Goal: Navigation & Orientation: Find specific page/section

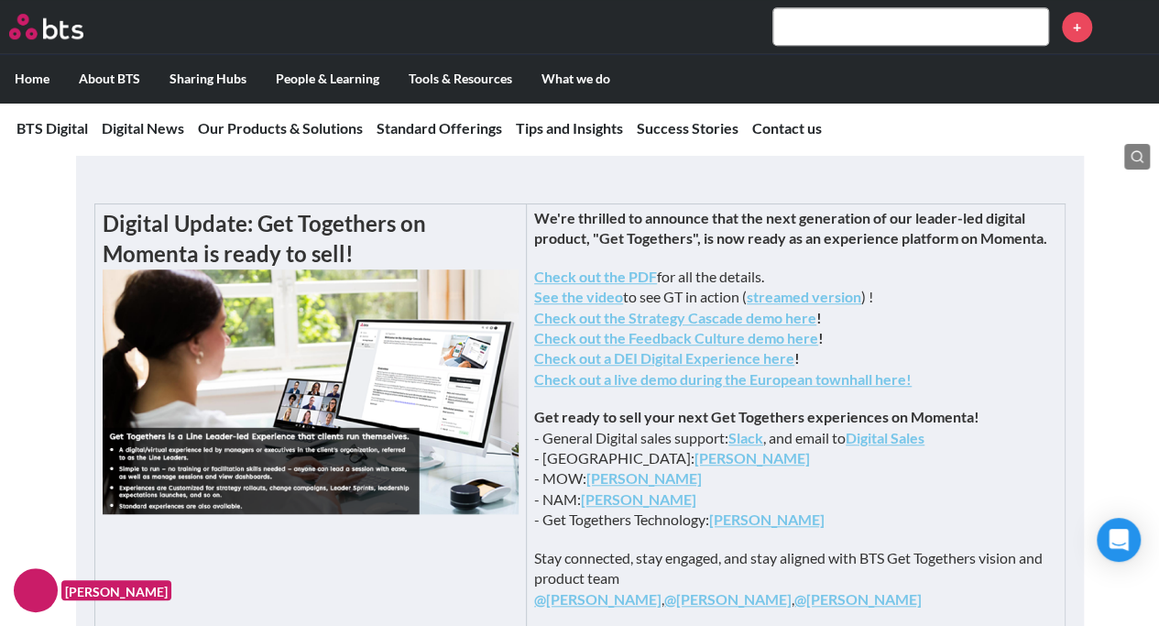
scroll to position [505, 0]
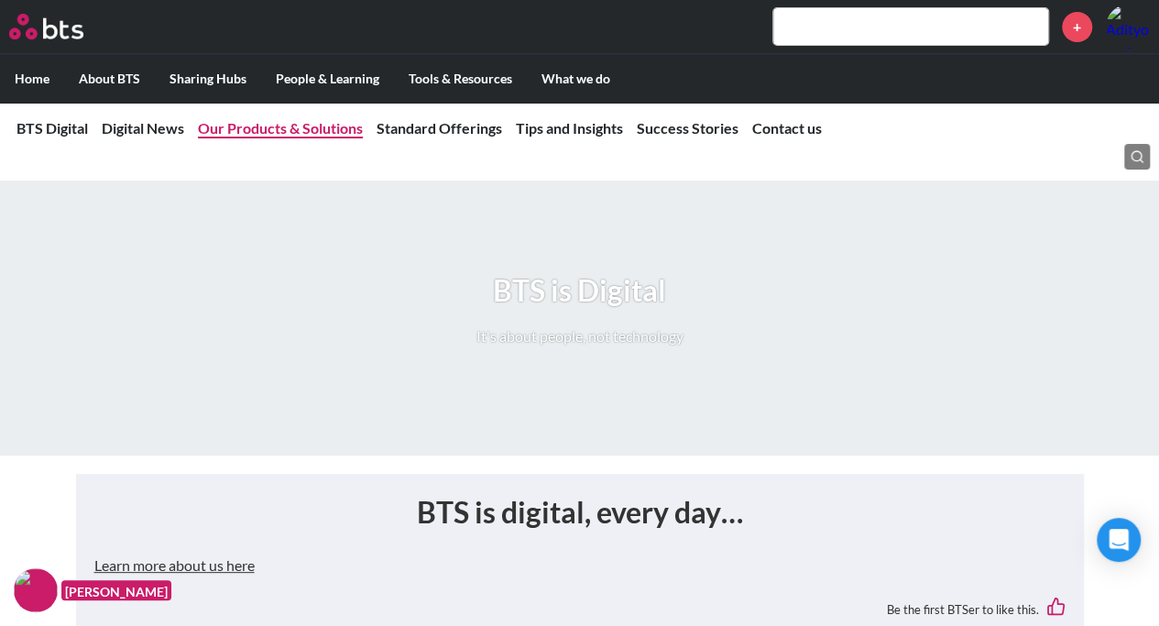
click at [297, 127] on link "Our Products & Solutions" at bounding box center [280, 127] width 165 height 17
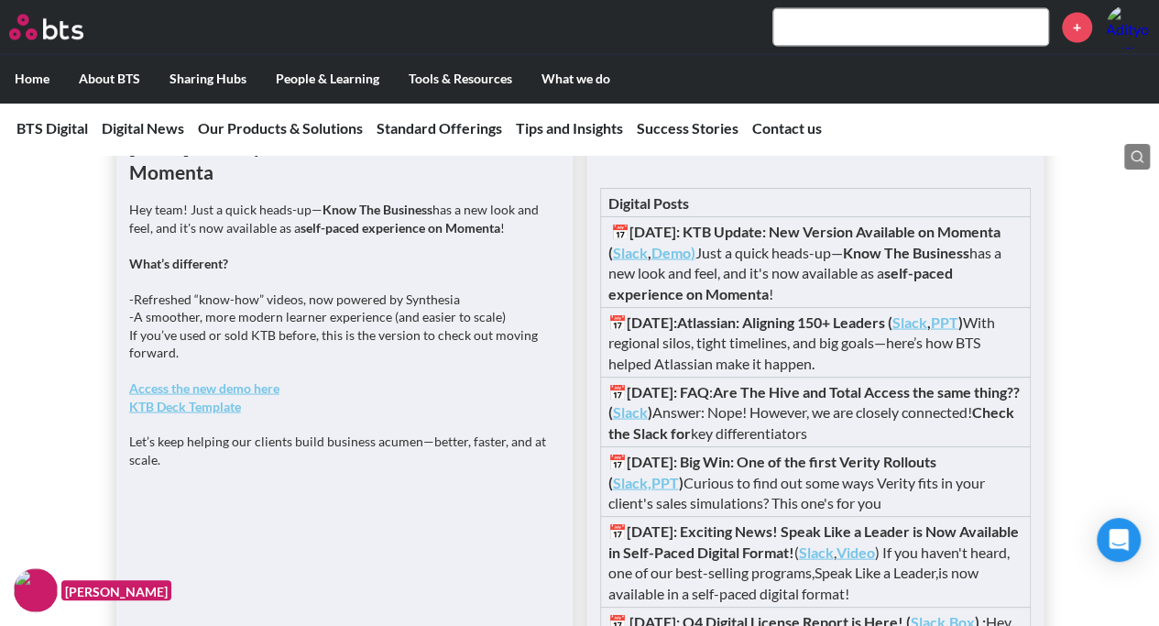
scroll to position [1556, 0]
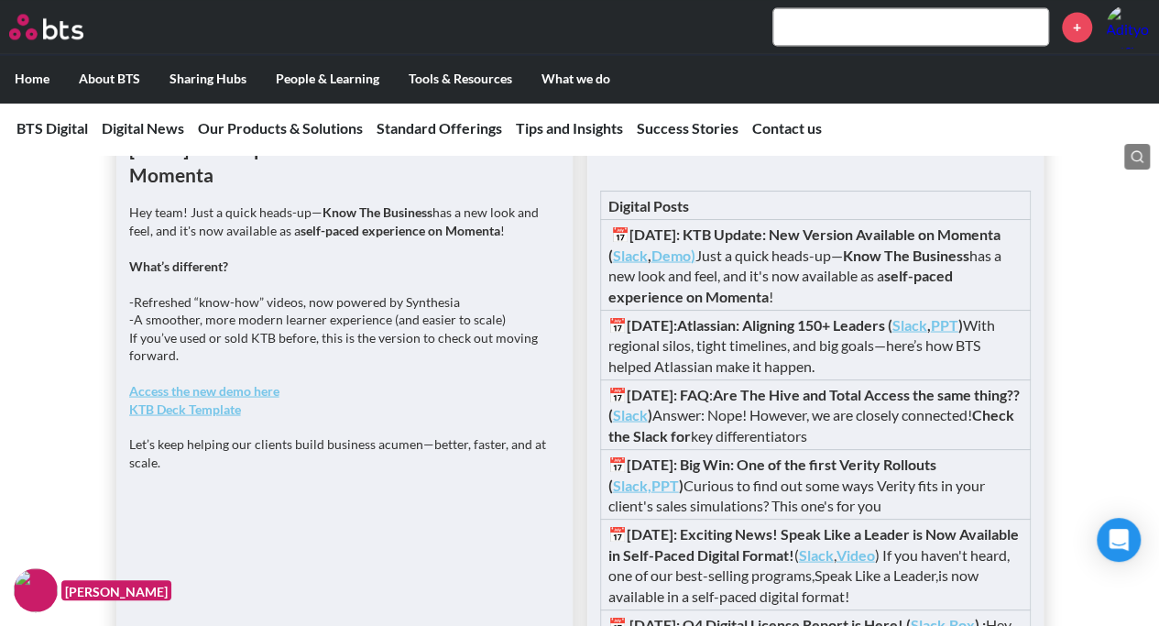
click at [206, 398] on strong "Access the new demo here" at bounding box center [204, 390] width 150 height 16
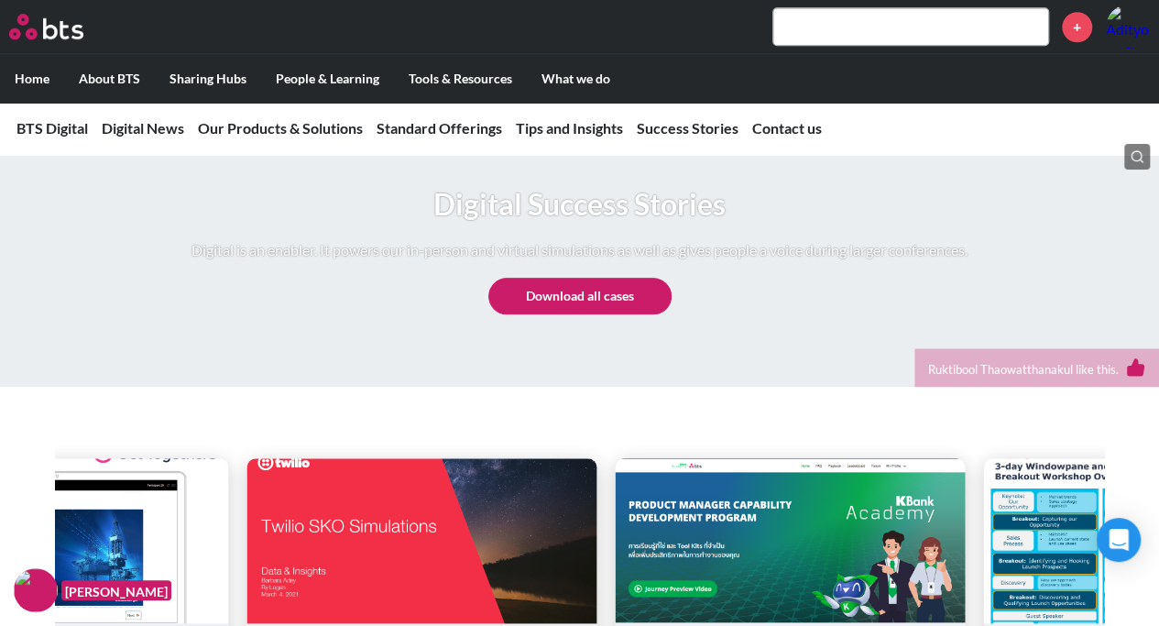
scroll to position [7785, 0]
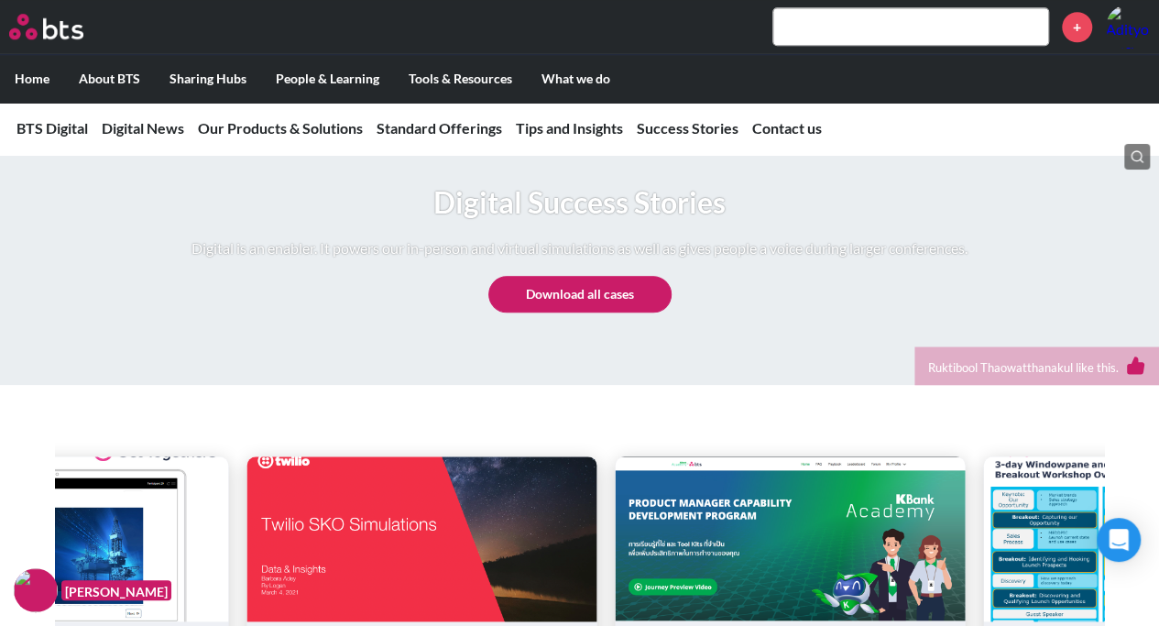
click at [671, 224] on h1 "Digital Success Stories" at bounding box center [579, 202] width 776 height 41
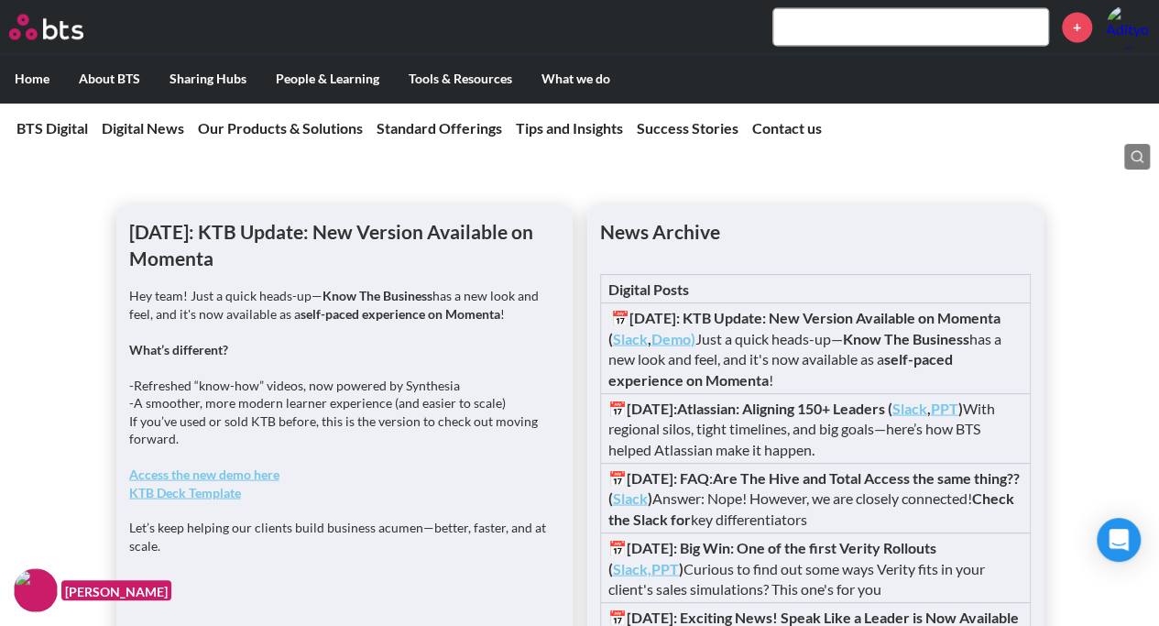
scroll to position [4023, 0]
